Goal: Find specific page/section

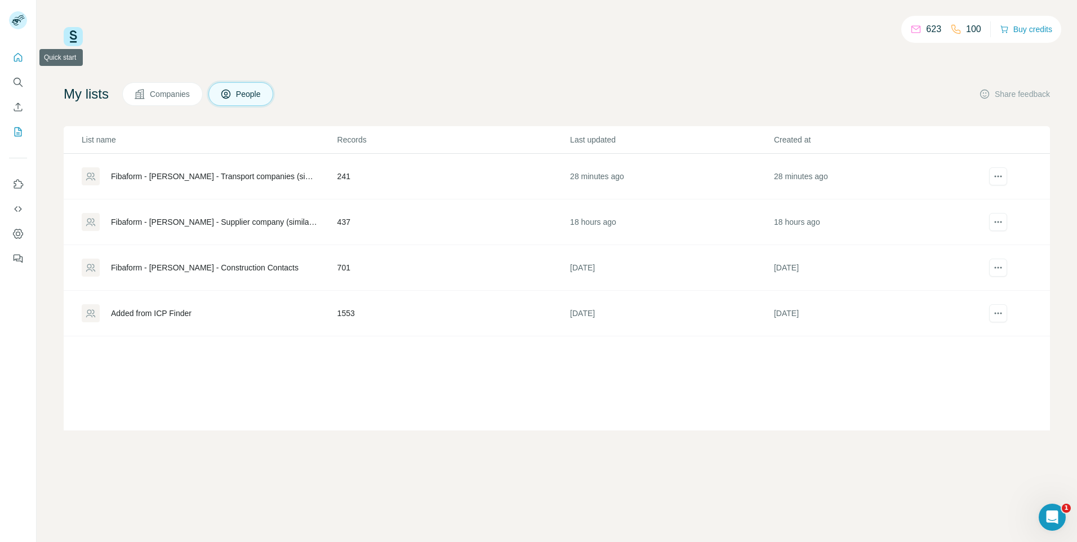
click at [13, 55] on icon "Quick start" at bounding box center [17, 57] width 11 height 11
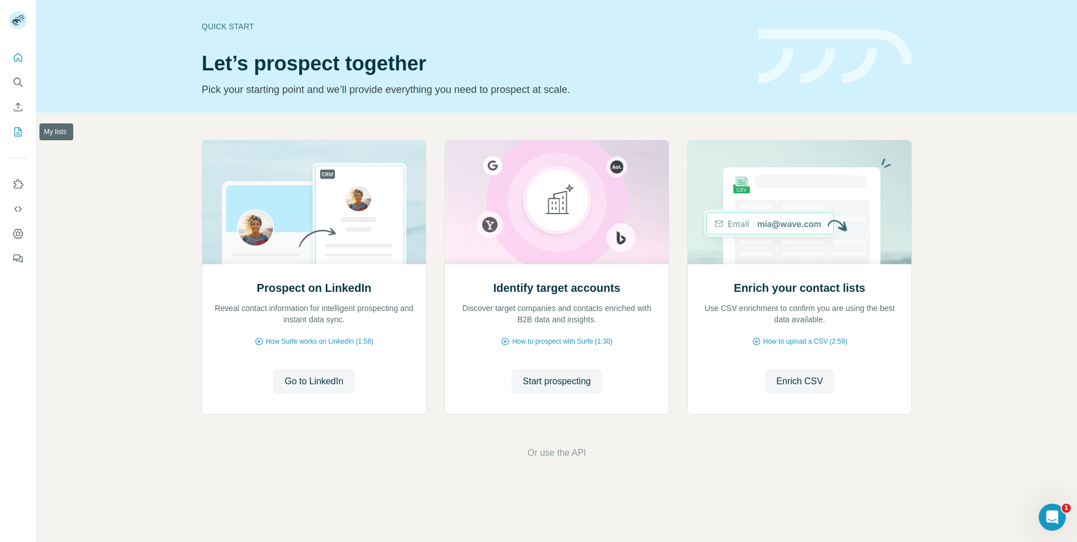
click at [15, 139] on button "My lists" at bounding box center [18, 132] width 18 height 20
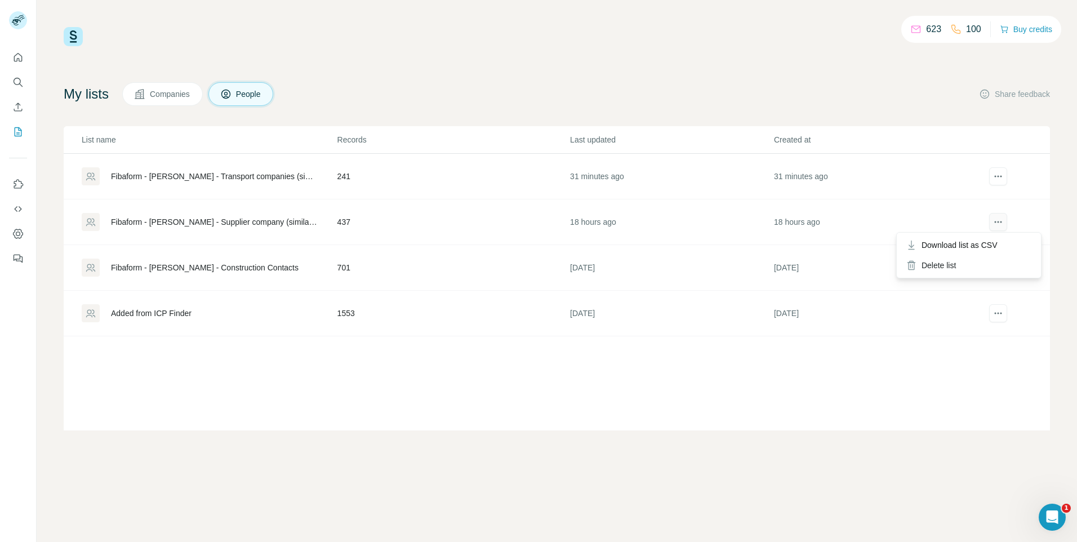
click at [999, 225] on icon "actions" at bounding box center [998, 221] width 11 height 11
click at [283, 225] on div "Fibaform - [PERSON_NAME] - Supplier company (similar to Britvic)" at bounding box center [214, 221] width 207 height 11
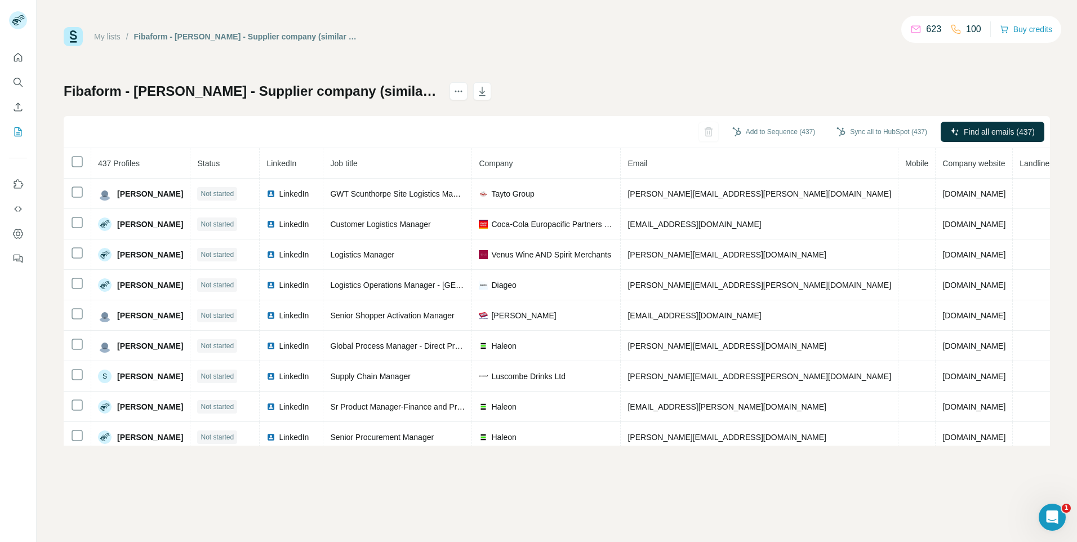
click at [427, 90] on h1 "Fibaform - [PERSON_NAME] - Supplier company (similar to Britvic)" at bounding box center [252, 91] width 376 height 18
click at [464, 95] on icon "actions" at bounding box center [458, 91] width 11 height 11
click at [416, 91] on h1 "Fibaform - [PERSON_NAME] - Supplier company (similar to Britvic)" at bounding box center [252, 91] width 376 height 18
click at [406, 88] on h1 "Fibaform - [PERSON_NAME] - Supplier company (similar to Britvic)" at bounding box center [252, 91] width 376 height 18
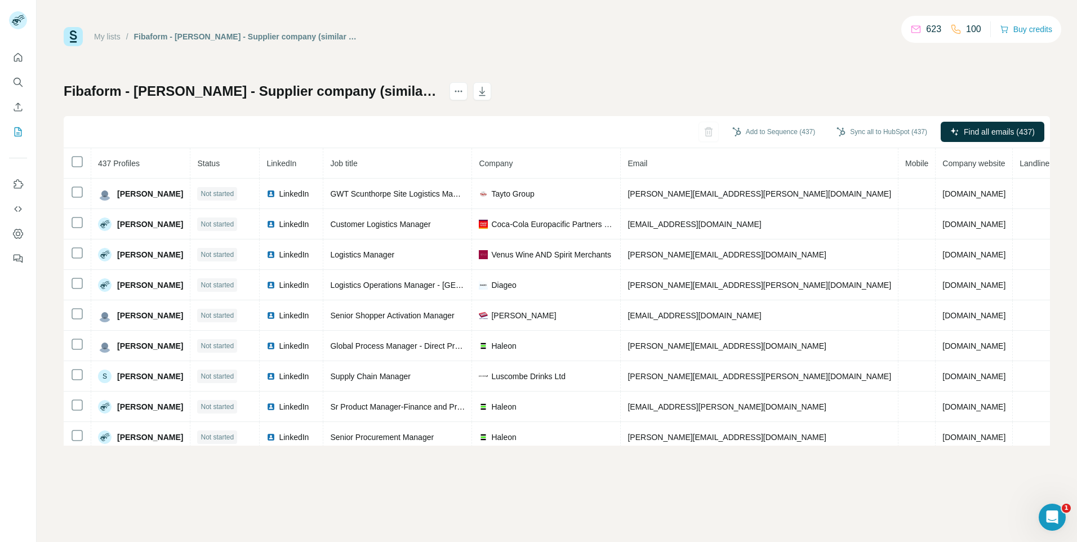
click at [410, 90] on h1 "Fibaform - [PERSON_NAME] - Supplier company (similar to Britvic)" at bounding box center [252, 91] width 376 height 18
click at [414, 92] on h1 "Fibaform - [PERSON_NAME] - Supplier company (similar to Britvic)" at bounding box center [252, 91] width 376 height 18
click at [333, 81] on div "My lists / Fibaform - Naomi Heyes - Supplier company (similar to Britvic) 623 1…" at bounding box center [557, 236] width 986 height 419
click at [231, 103] on div "Fibaform - Naomi Heyes - Supplier company (similar to Britvic) Add to Sequence …" at bounding box center [557, 263] width 986 height 363
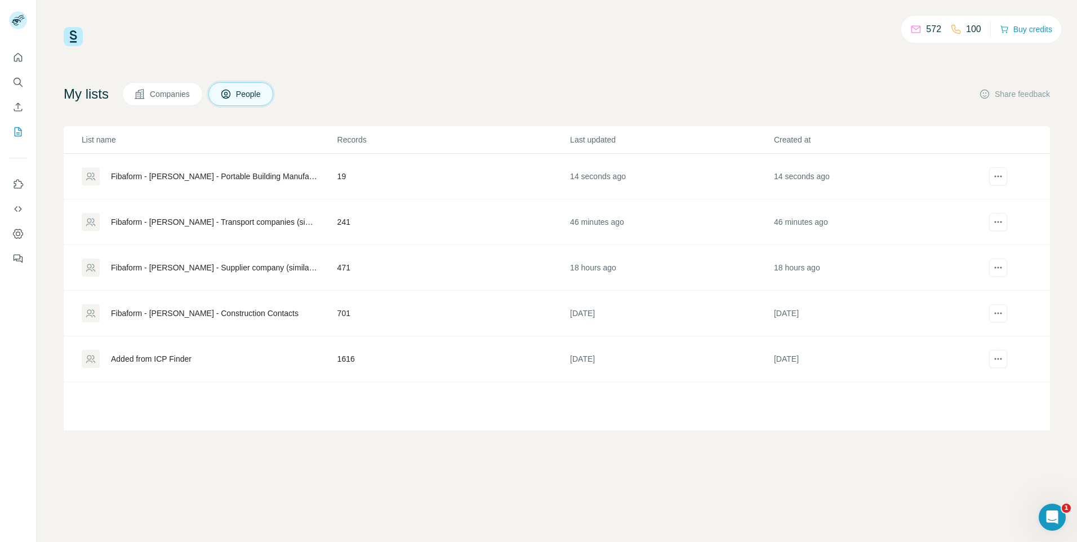
click at [327, 175] on div "Fibaform - [PERSON_NAME] - Portable Building Manufacturer" at bounding box center [209, 176] width 255 height 18
